Goal: Information Seeking & Learning: Learn about a topic

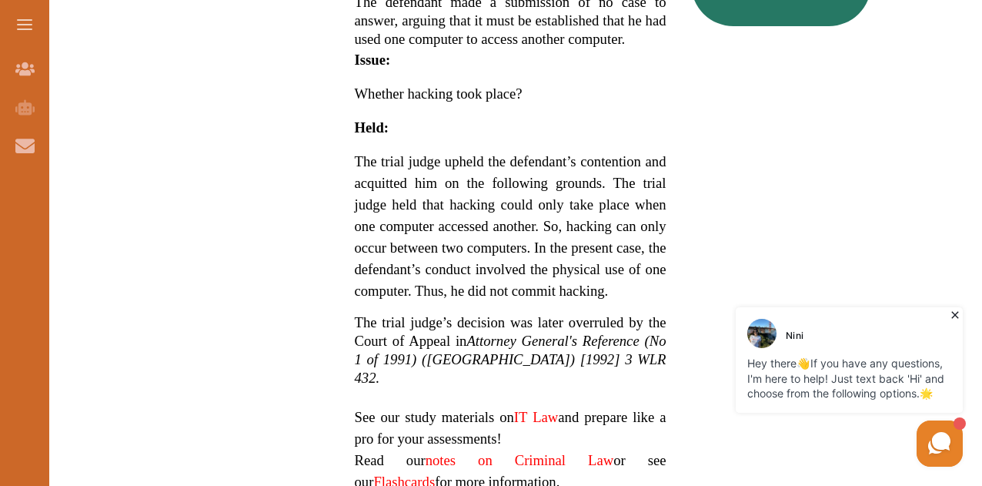
scroll to position [1231, 0]
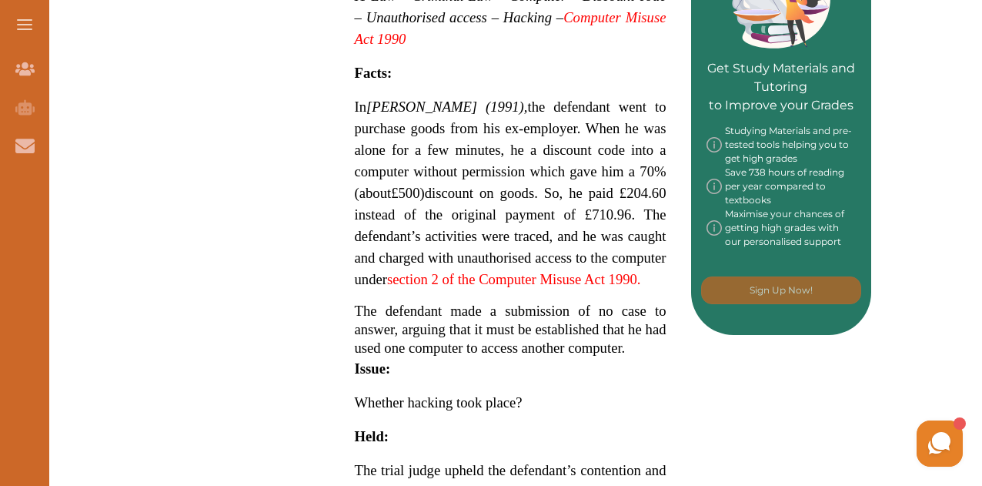
scroll to position [770, 0]
drag, startPoint x: 356, startPoint y: 104, endPoint x: 475, endPoint y: 206, distance: 157.2
click at [475, 206] on span "In R v Cropp (1991) , the defendant went to purchase goods from his ex-employer…" at bounding box center [511, 192] width 312 height 185
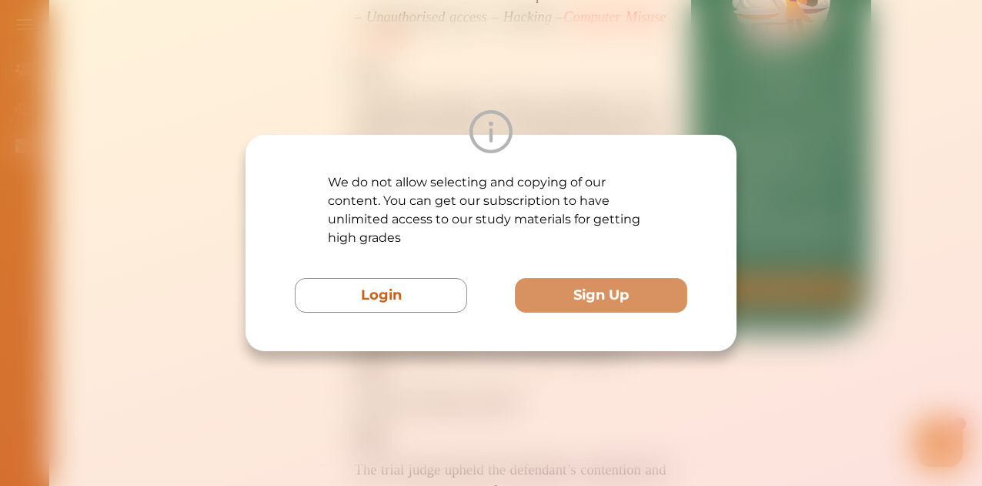
click at [572, 395] on div "We do not allow selecting and copying of our content. You can get our subscript…" at bounding box center [491, 243] width 982 height 486
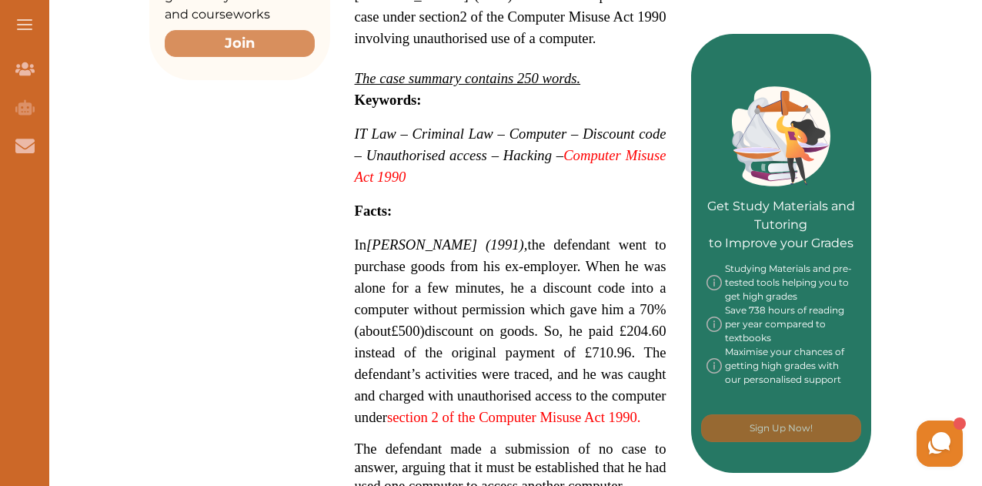
scroll to position [616, 0]
